Goal: Transaction & Acquisition: Book appointment/travel/reservation

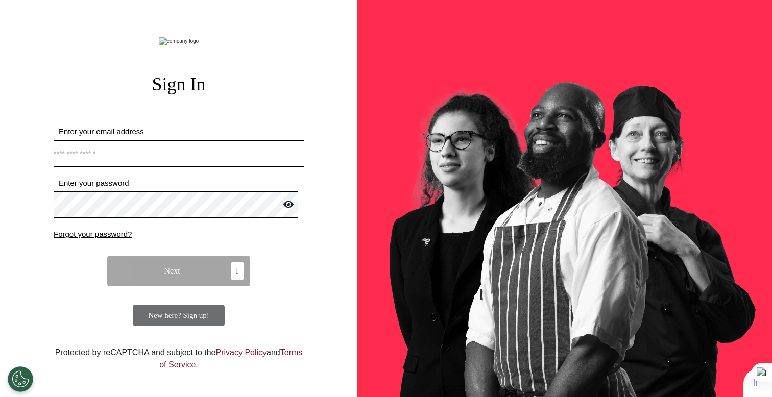
click at [206, 168] on input "Enter your email address" at bounding box center [179, 153] width 250 height 27
type input "**********"
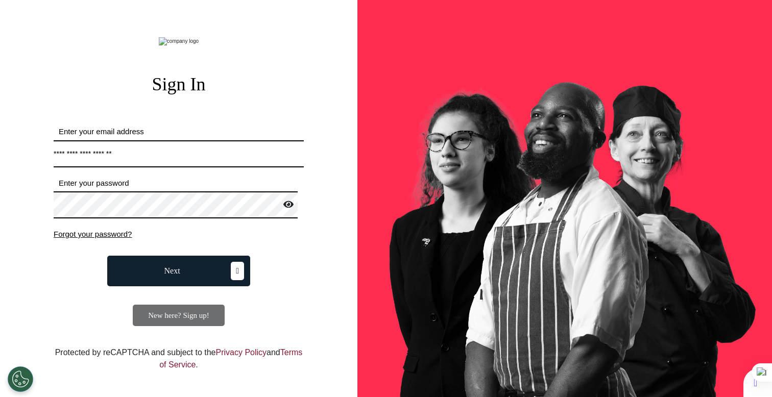
click at [220, 287] on button "Next" at bounding box center [178, 271] width 143 height 31
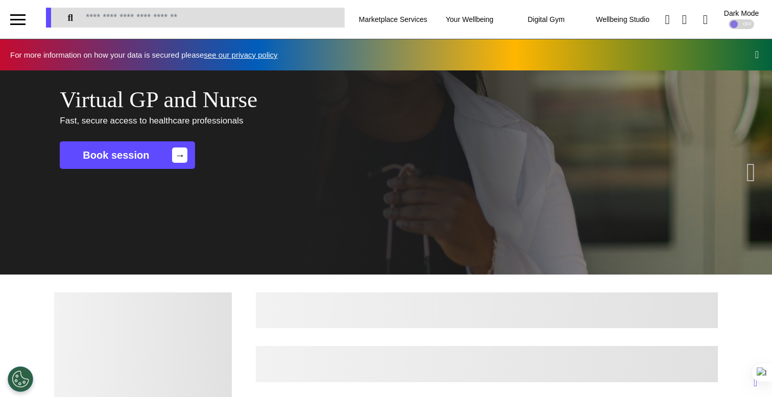
scroll to position [0, 386]
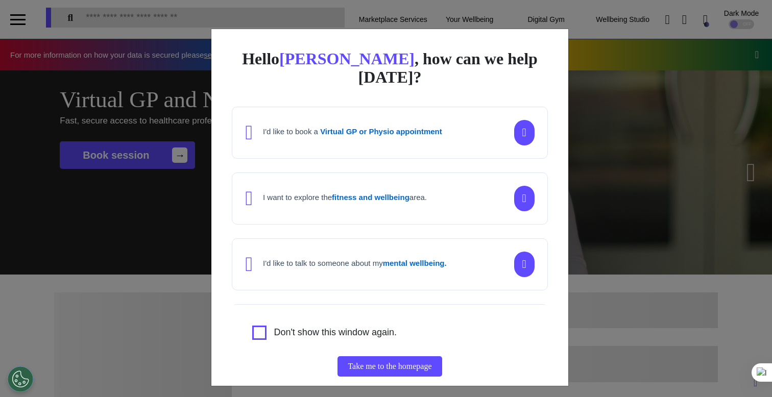
click at [613, 107] on div "Hello [PERSON_NAME] , how can we help [DATE]? I'd like to book a Virtual GP or …" at bounding box center [386, 198] width 772 height 397
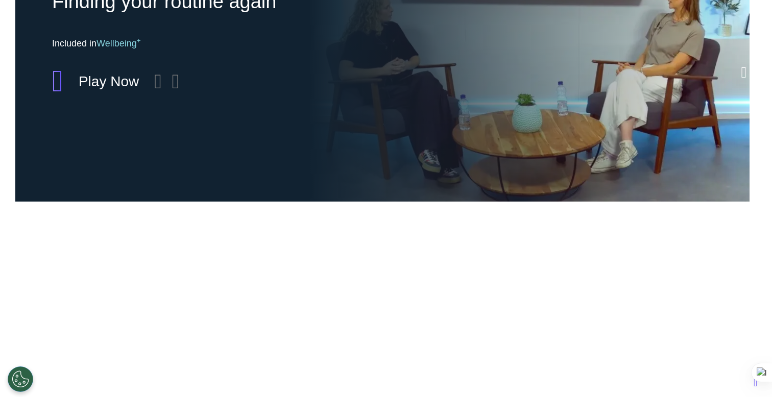
scroll to position [350, 0]
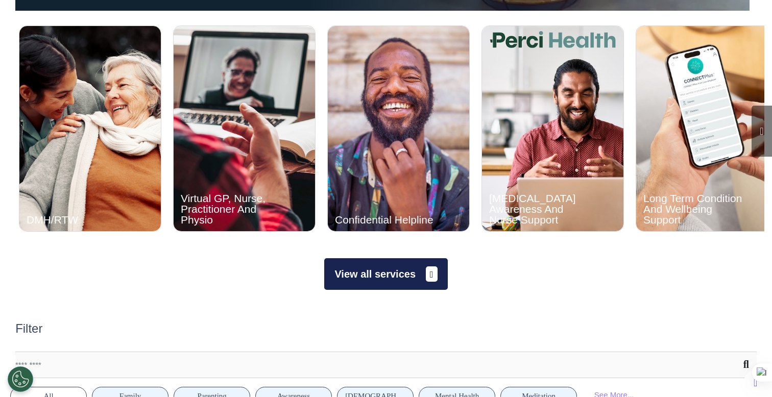
click at [361, 279] on button "View all services" at bounding box center [385, 274] width 123 height 32
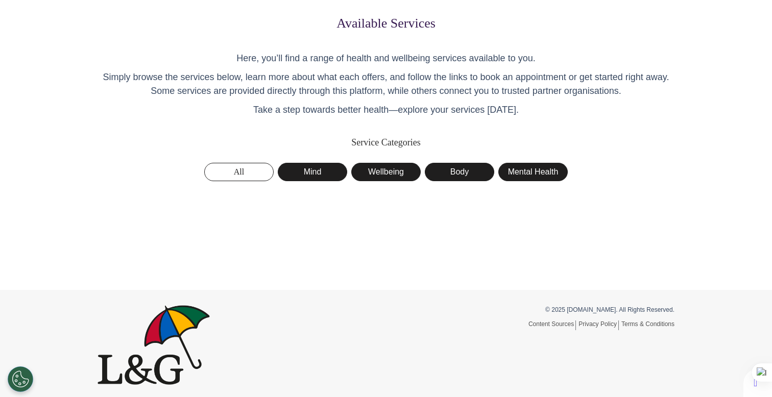
scroll to position [48, 0]
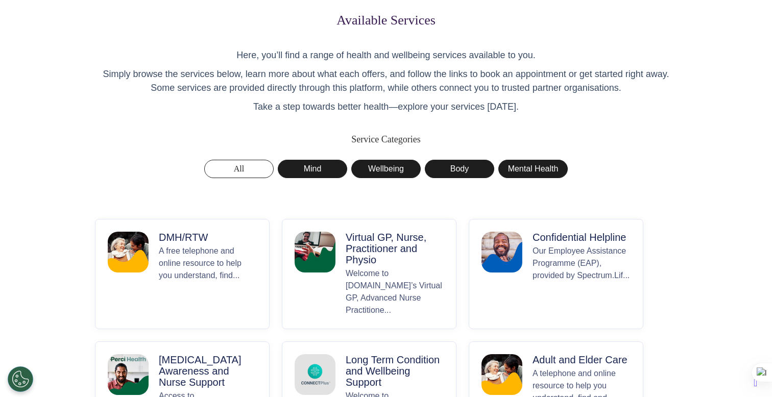
click at [351, 264] on p "Virtual GP, Nurse, Practitioner and Physio" at bounding box center [395, 249] width 98 height 34
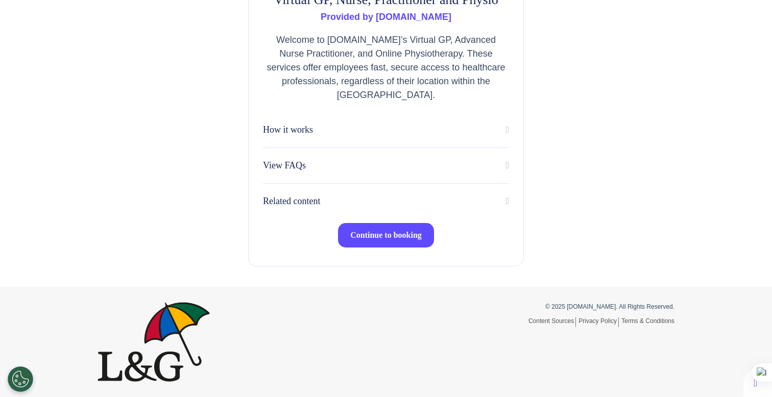
click at [393, 245] on button "Continue to booking" at bounding box center [386, 235] width 96 height 25
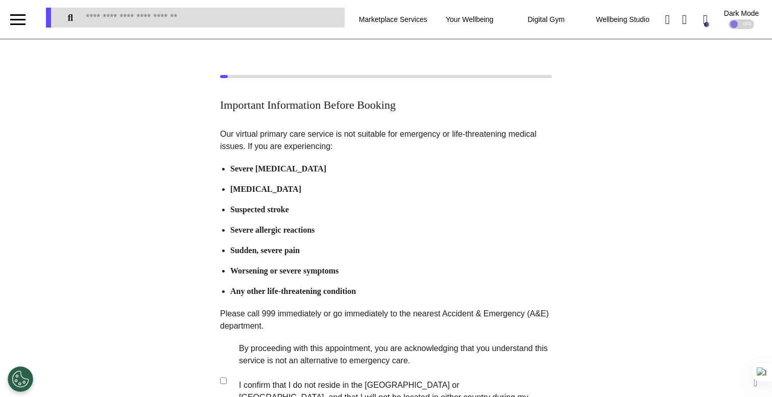
scroll to position [202, 0]
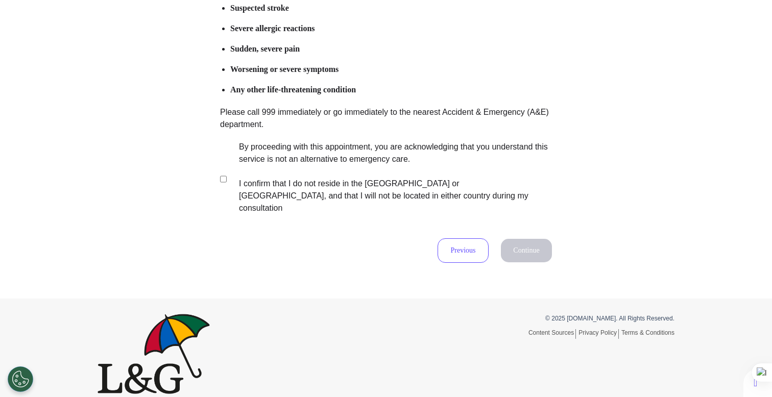
click at [344, 162] on label "By proceeding with this appointment, you are acknowledging that you understand …" at bounding box center [389, 178] width 320 height 74
click at [526, 239] on button "Continue" at bounding box center [526, 250] width 51 height 23
